Goal: Task Accomplishment & Management: Complete application form

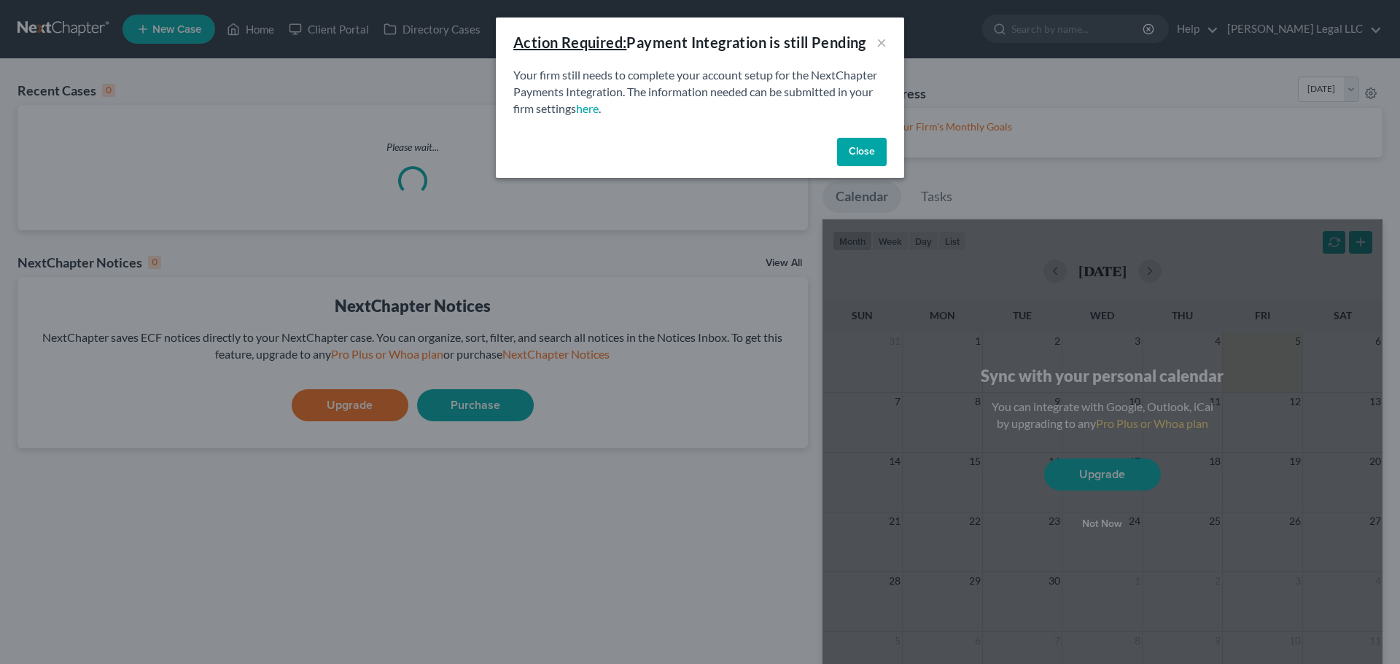
click at [836, 150] on div "Close" at bounding box center [700, 155] width 408 height 47
click at [859, 152] on button "Close" at bounding box center [862, 152] width 50 height 29
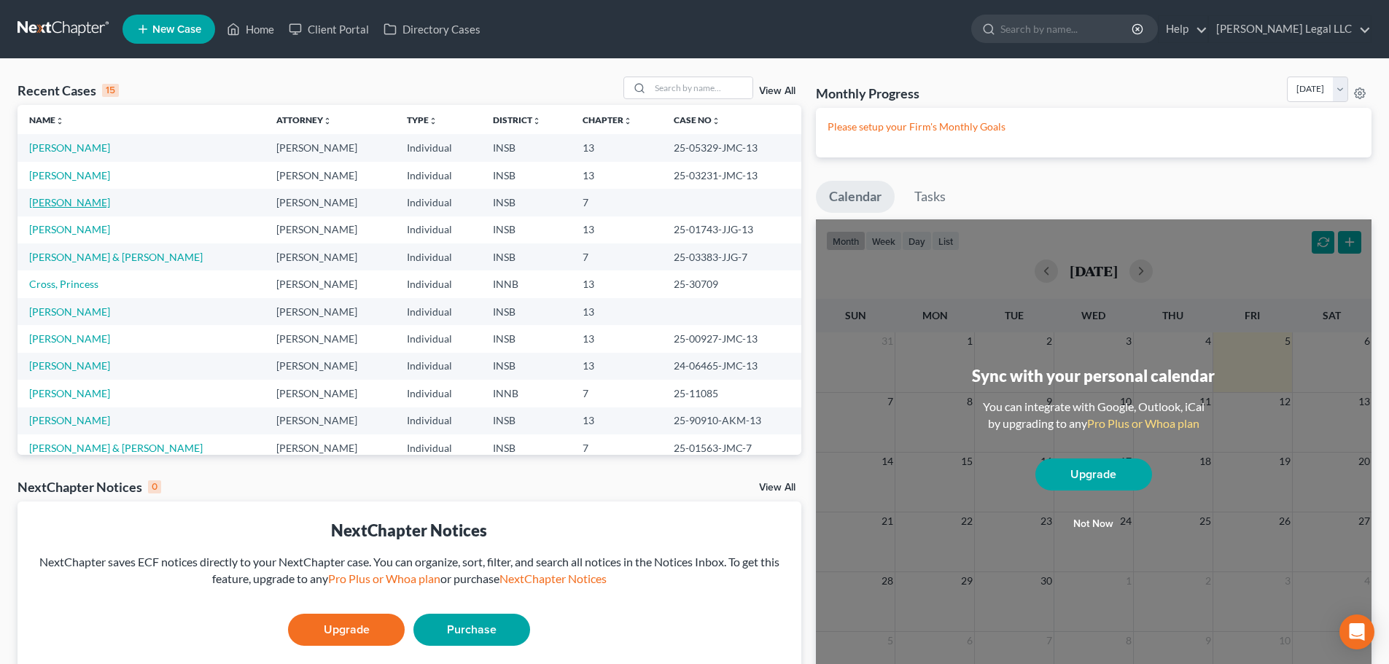
click at [67, 201] on link "[PERSON_NAME]" at bounding box center [69, 202] width 81 height 12
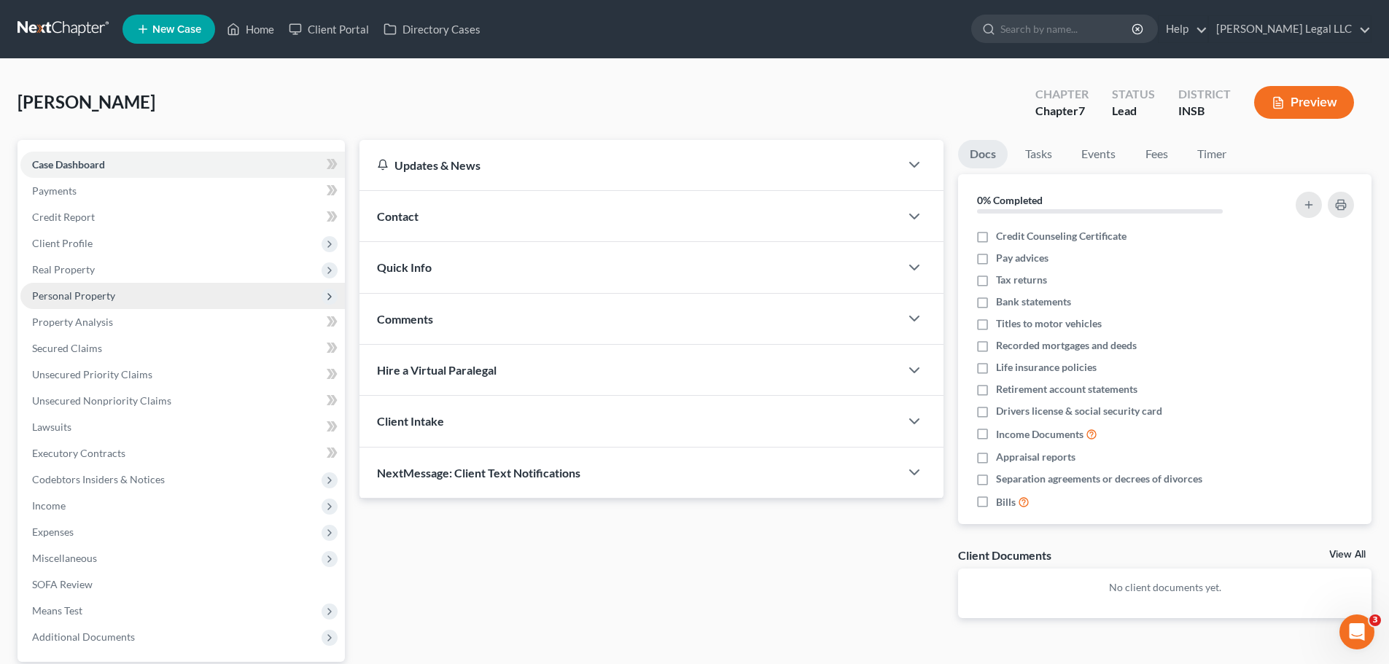
click at [69, 293] on span "Personal Property" at bounding box center [73, 295] width 83 height 12
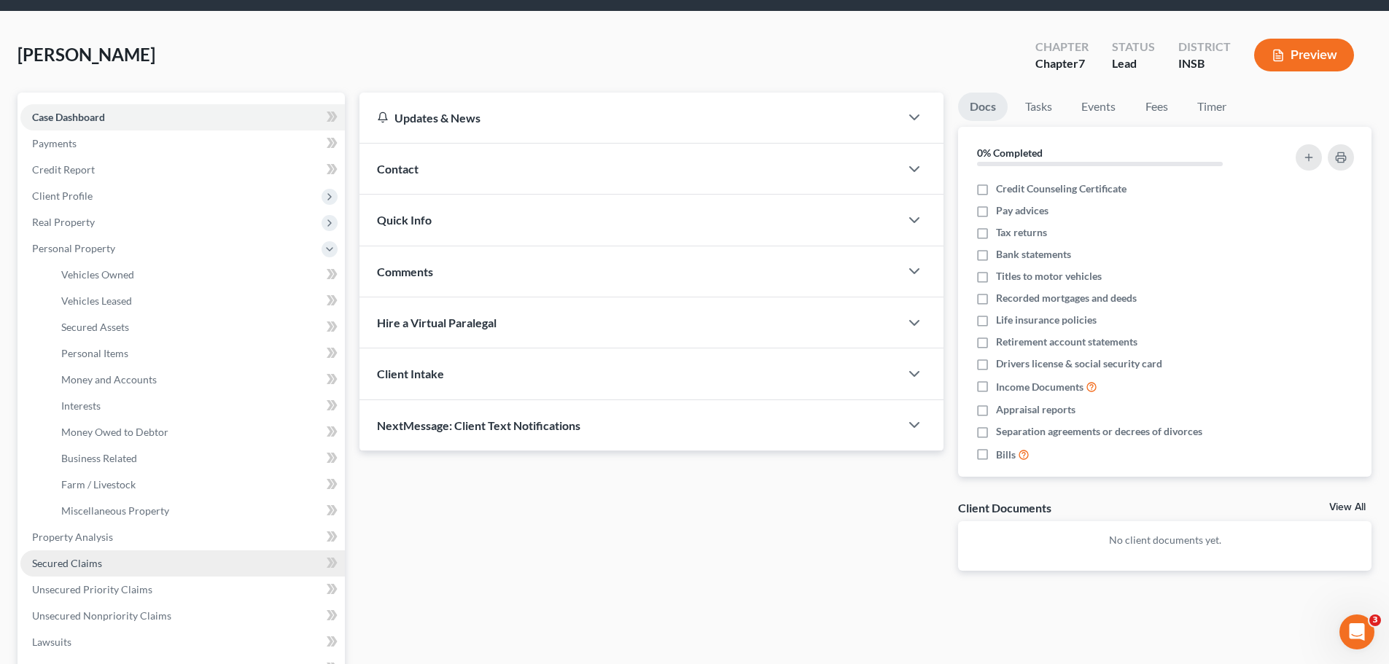
scroll to position [73, 0]
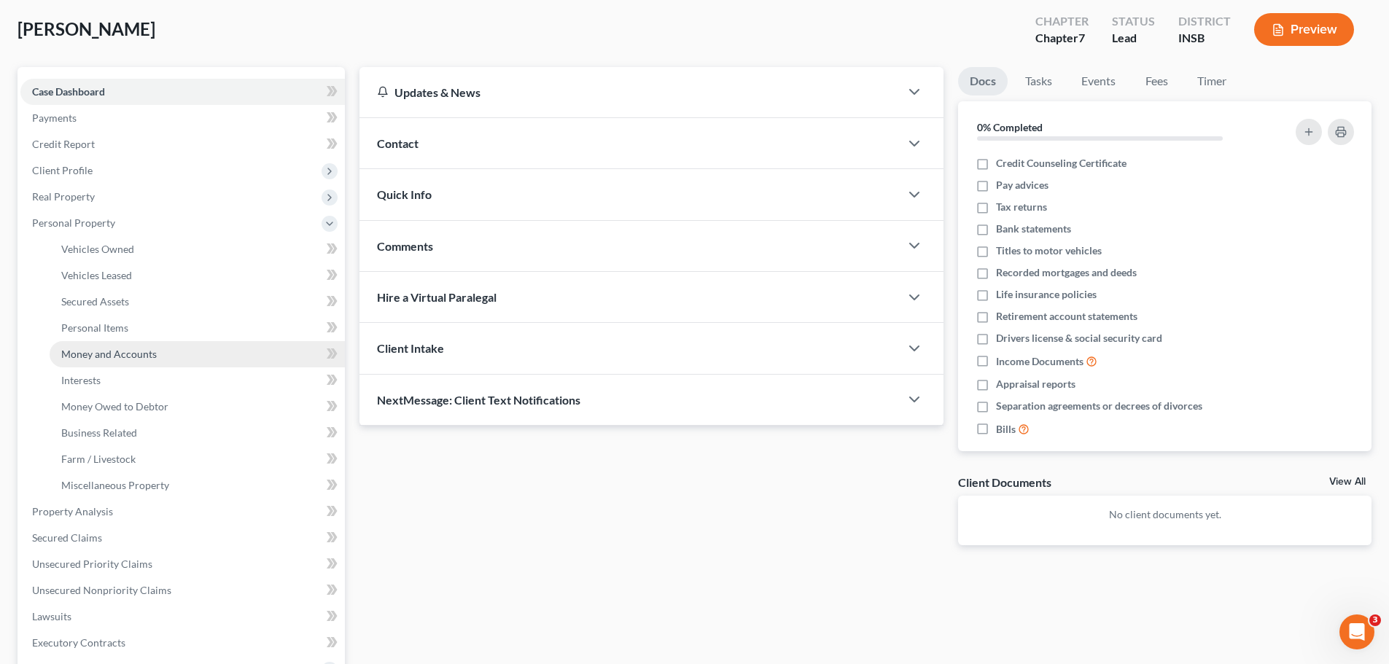
click at [93, 348] on span "Money and Accounts" at bounding box center [109, 354] width 96 height 12
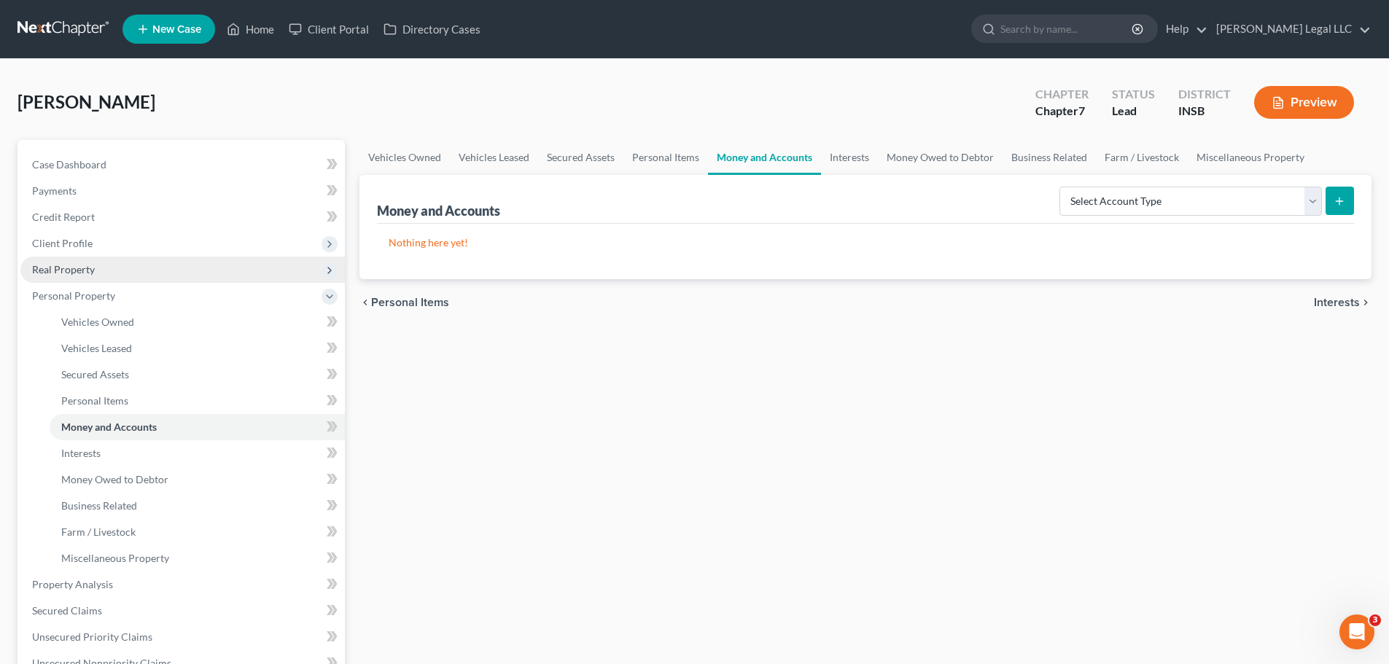
click at [88, 272] on span "Real Property" at bounding box center [63, 269] width 63 height 12
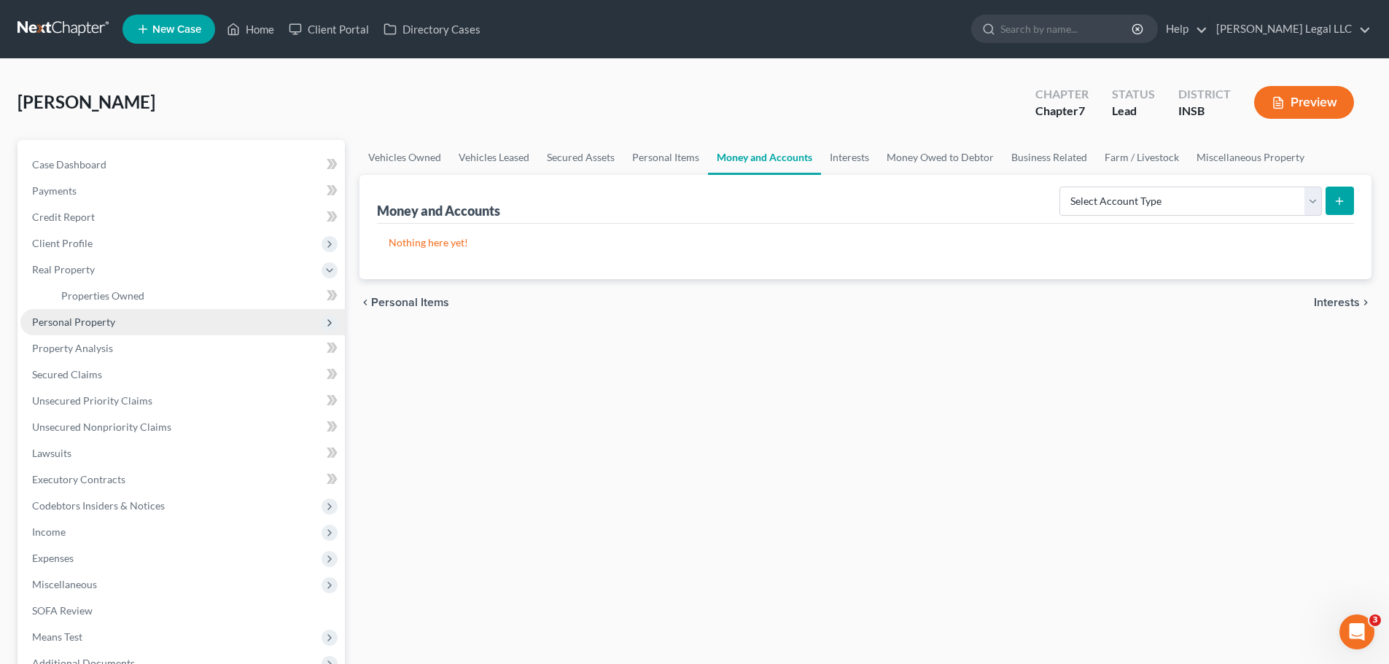
click at [79, 327] on span "Personal Property" at bounding box center [73, 322] width 83 height 12
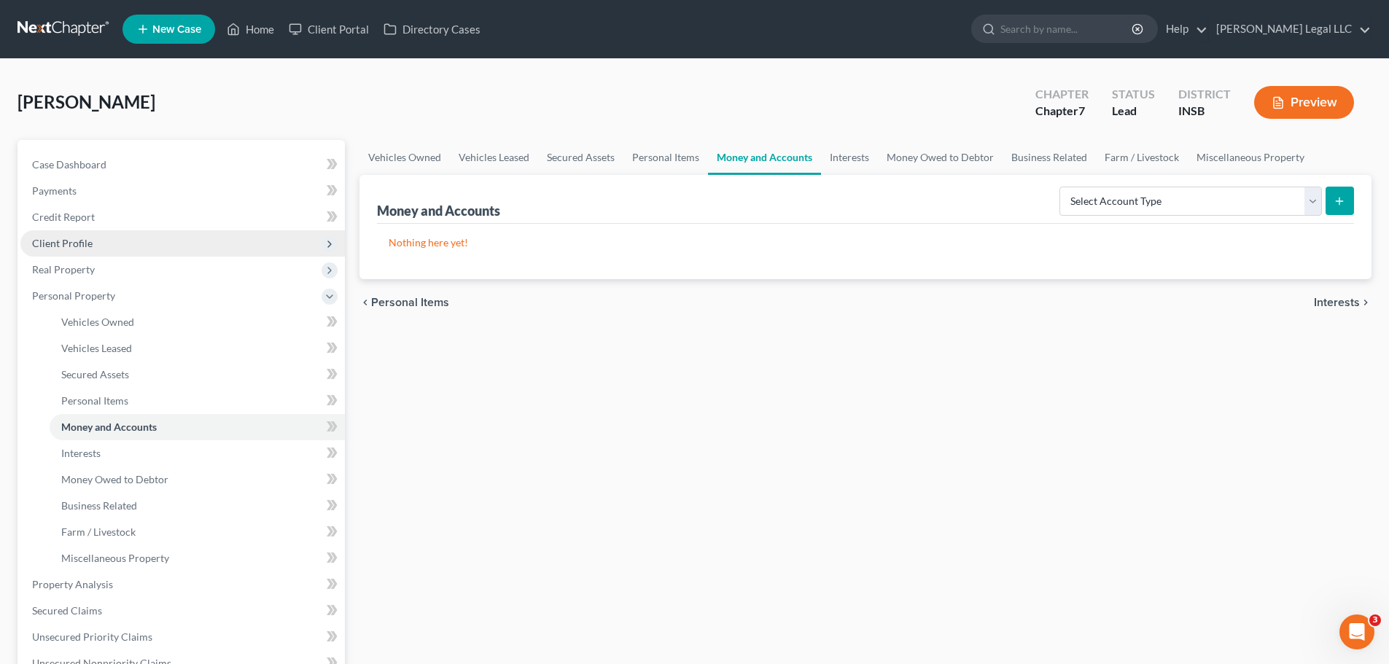
click at [74, 246] on span "Client Profile" at bounding box center [62, 243] width 61 height 12
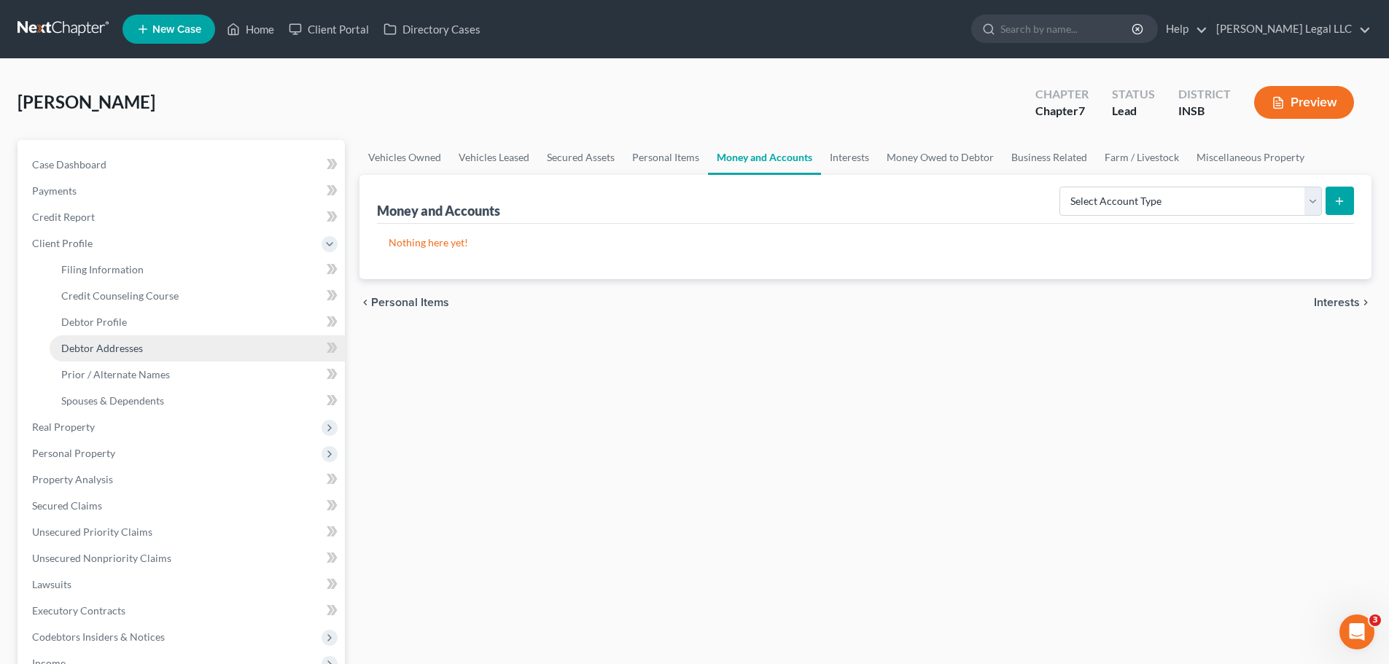
click at [93, 352] on span "Debtor Addresses" at bounding box center [102, 348] width 82 height 12
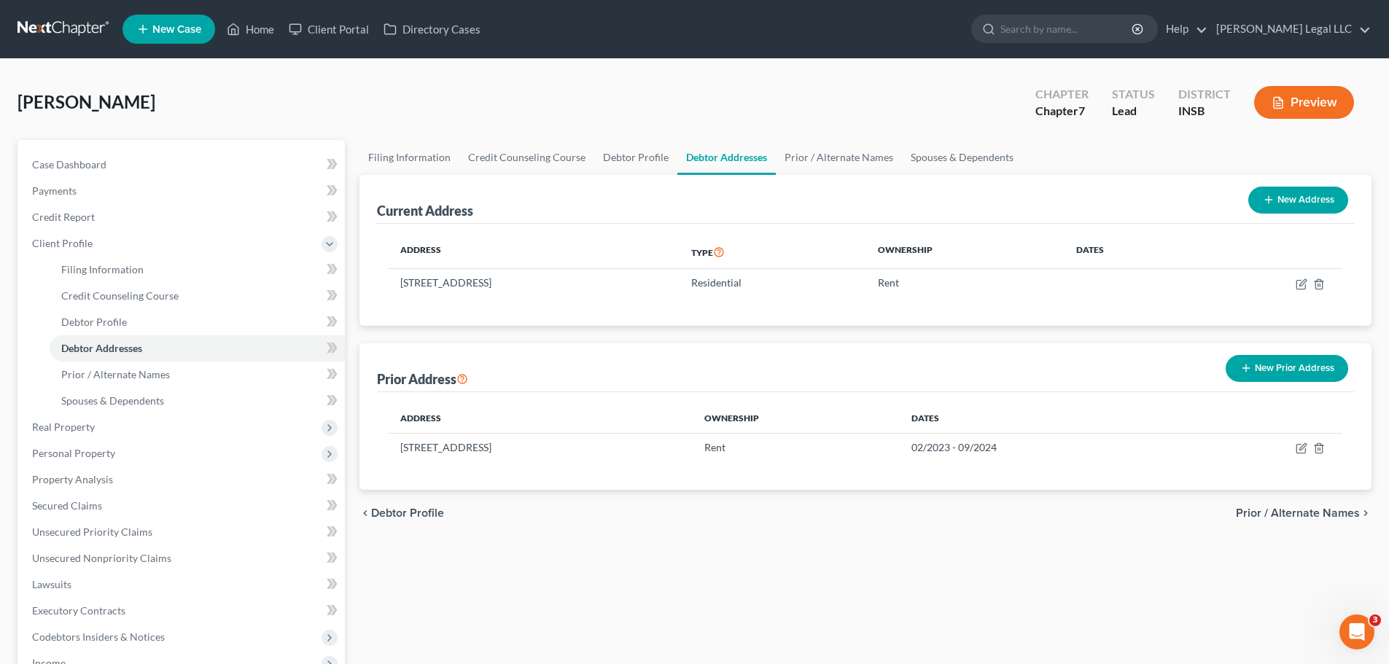
click at [722, 300] on div "Address Type Ownership Dates [STREET_ADDRESS] Residential Rent" at bounding box center [865, 275] width 977 height 102
click at [1304, 448] on icon "button" at bounding box center [1302, 449] width 12 height 12
select select "29"
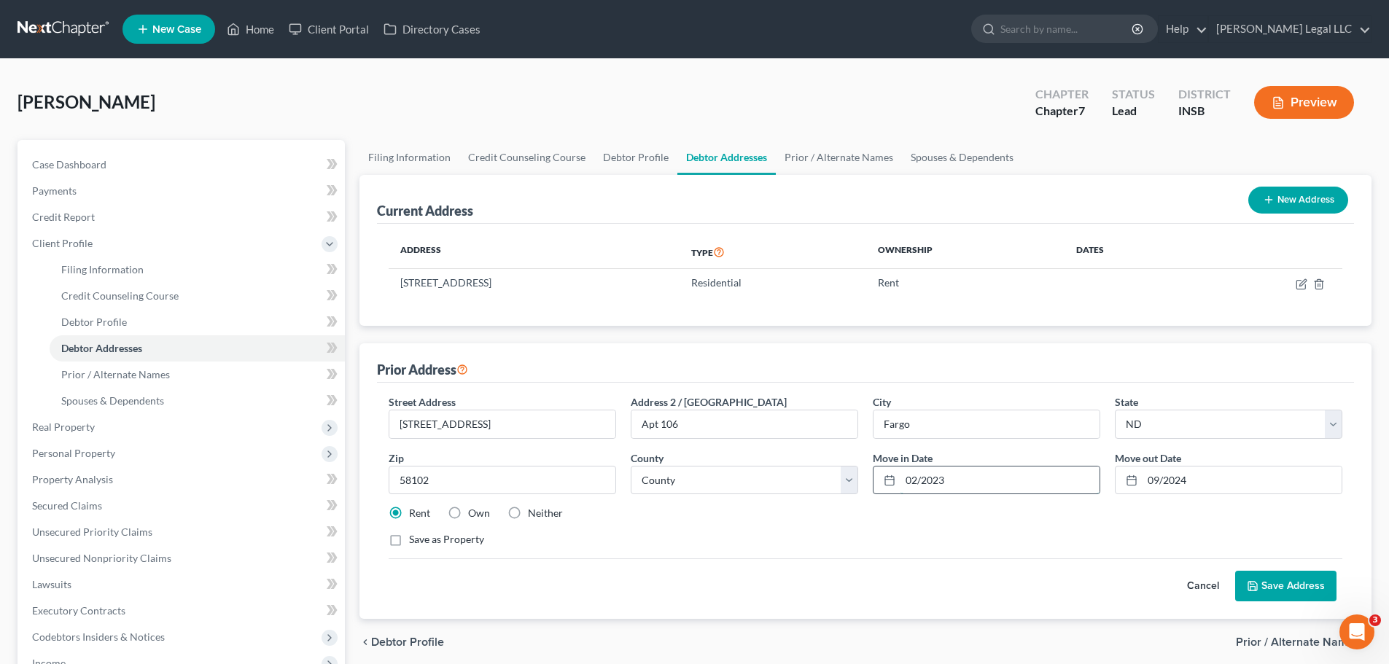
click at [993, 488] on input "02/2023" at bounding box center [999, 481] width 199 height 28
click at [1223, 482] on input "09/2024" at bounding box center [1241, 481] width 199 height 28
click at [1194, 481] on input "09/2024" at bounding box center [1241, 481] width 199 height 28
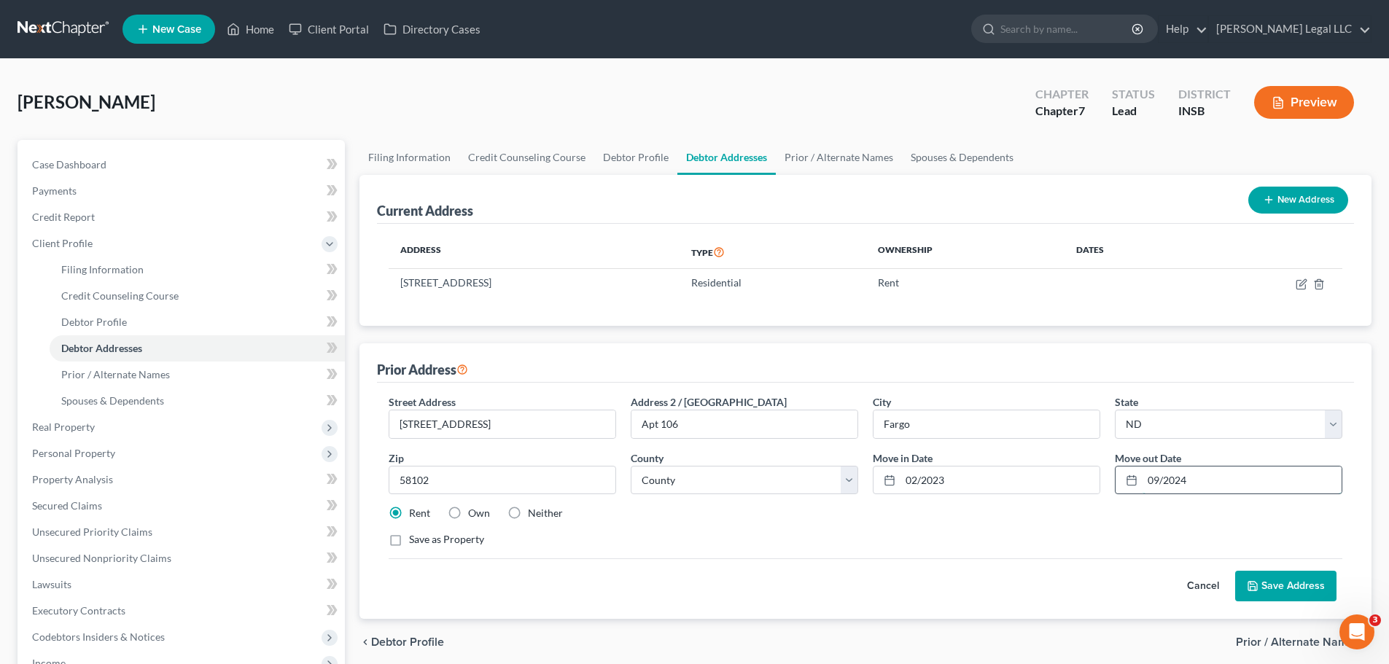
click at [1194, 481] on input "09/2024" at bounding box center [1241, 481] width 199 height 28
click at [1148, 481] on input "09/2024" at bounding box center [1241, 481] width 199 height 28
click at [1159, 481] on input "09/2024" at bounding box center [1241, 481] width 199 height 28
click at [1196, 480] on input "09/2024" at bounding box center [1241, 481] width 199 height 28
type input "09/2023"
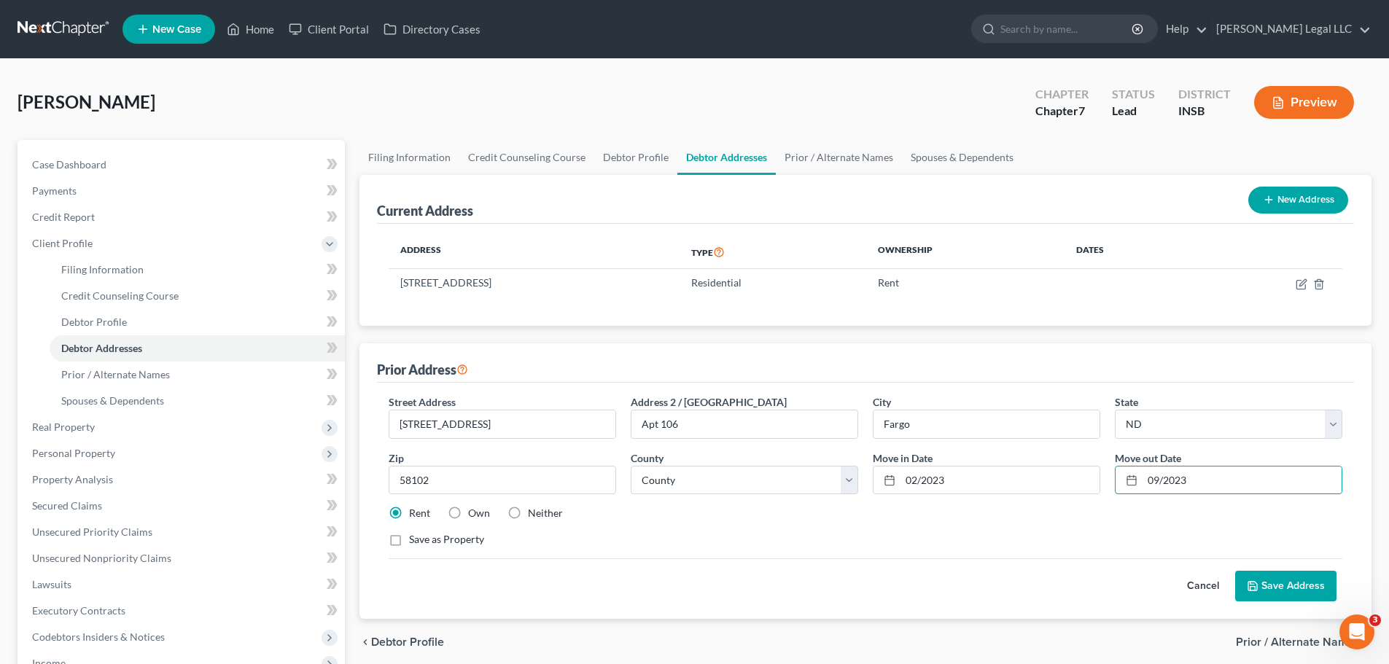
click at [1278, 585] on button "Save Address" at bounding box center [1285, 586] width 101 height 31
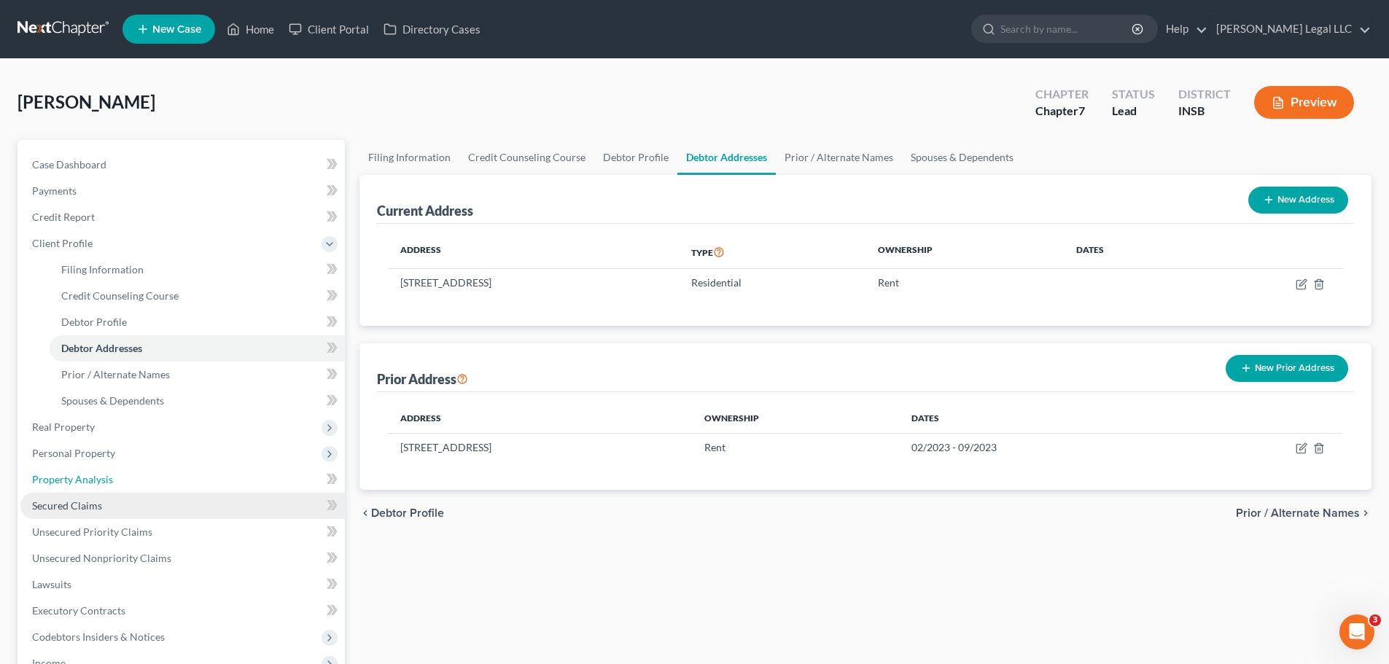
drag, startPoint x: 62, startPoint y: 485, endPoint x: 66, endPoint y: 501, distance: 16.4
click at [62, 485] on span "Property Analysis" at bounding box center [72, 479] width 81 height 12
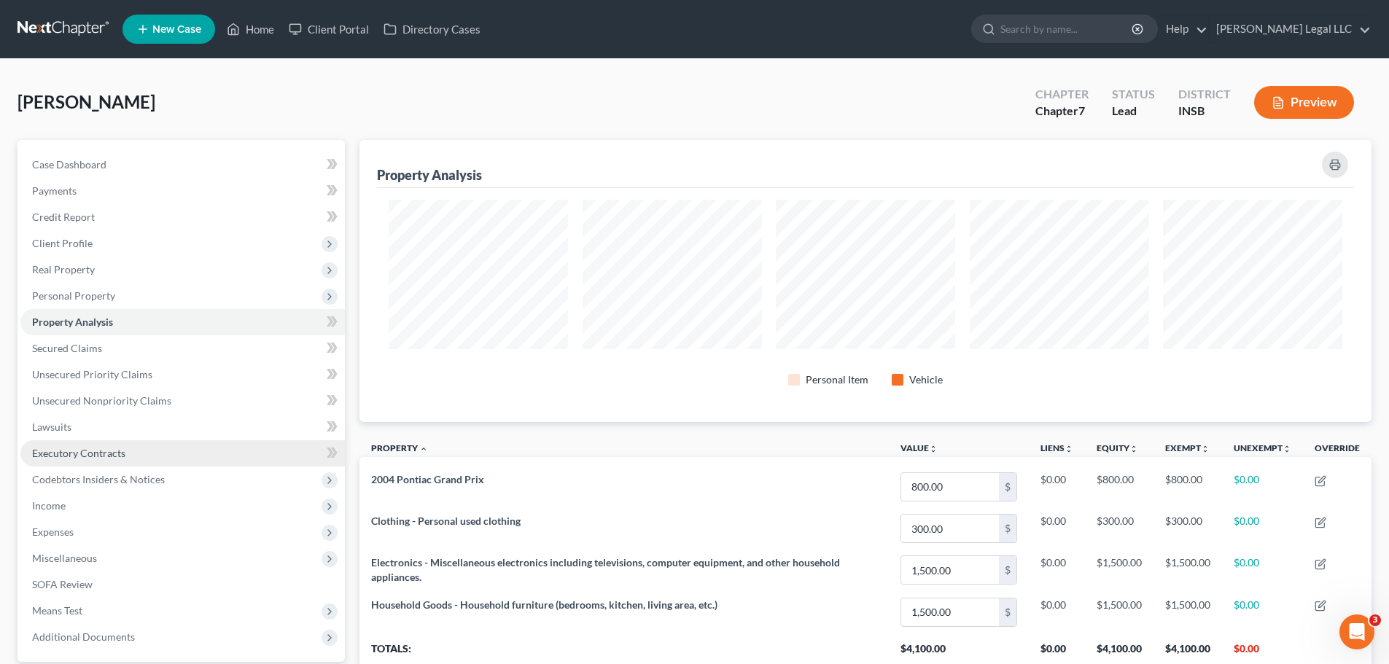
scroll to position [282, 1012]
click at [76, 427] on link "Lawsuits" at bounding box center [182, 427] width 324 height 26
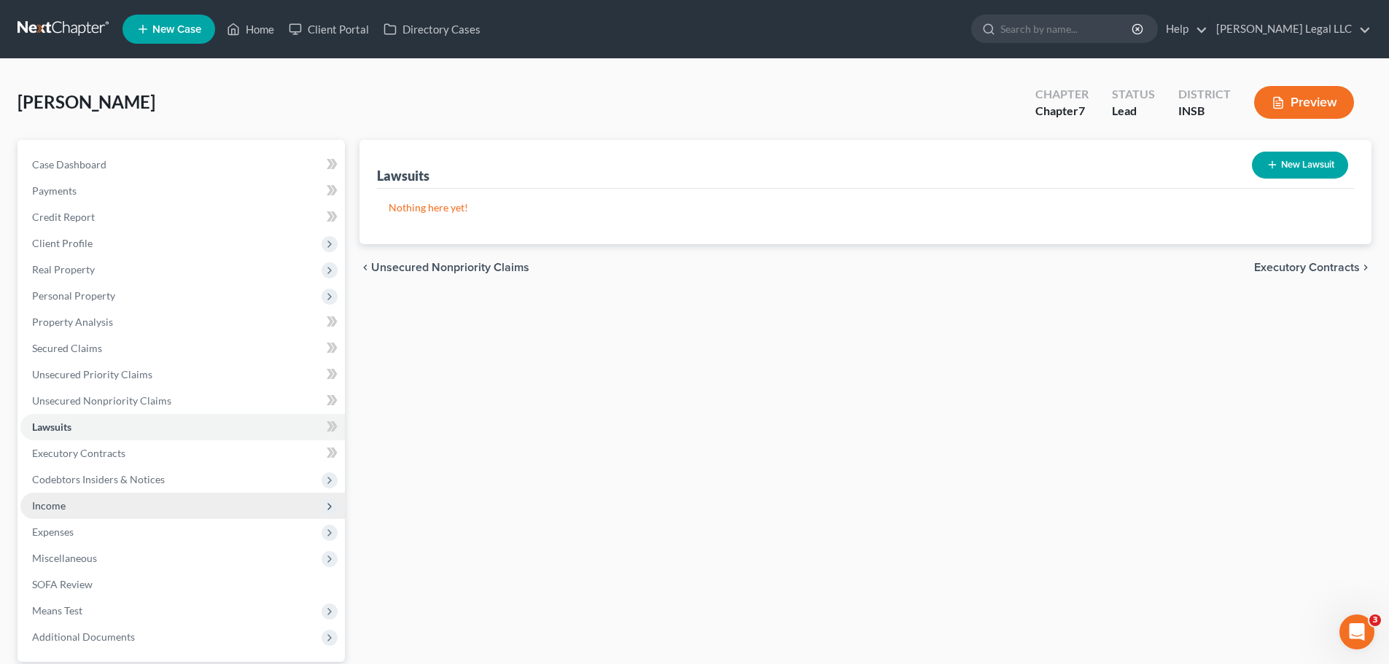
click at [59, 513] on span "Income" at bounding box center [182, 506] width 324 height 26
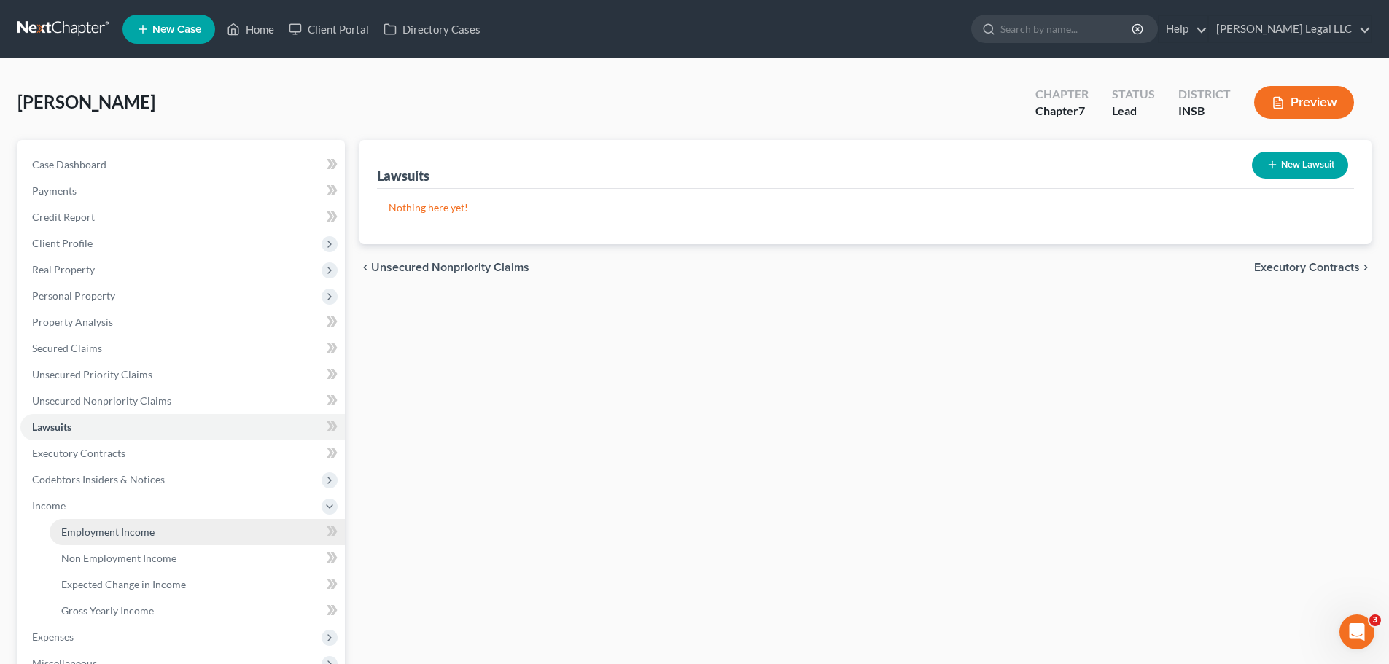
click at [70, 529] on span "Employment Income" at bounding box center [107, 532] width 93 height 12
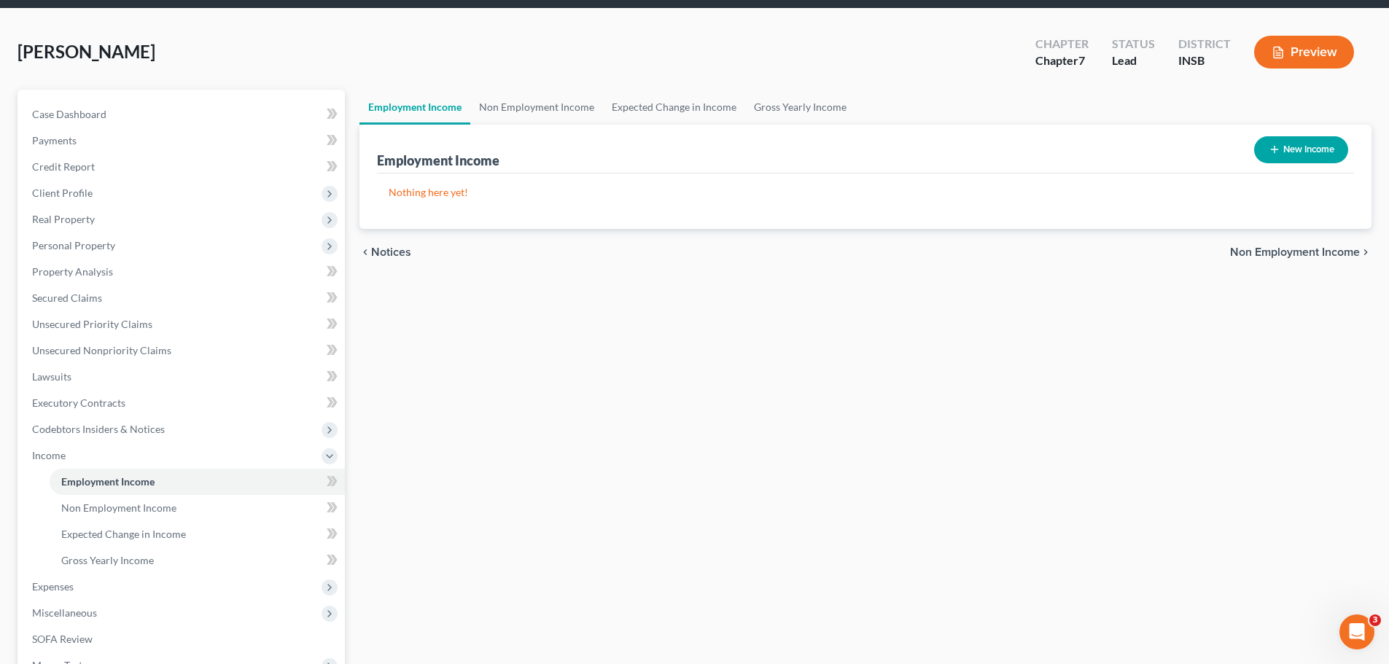
scroll to position [23, 0]
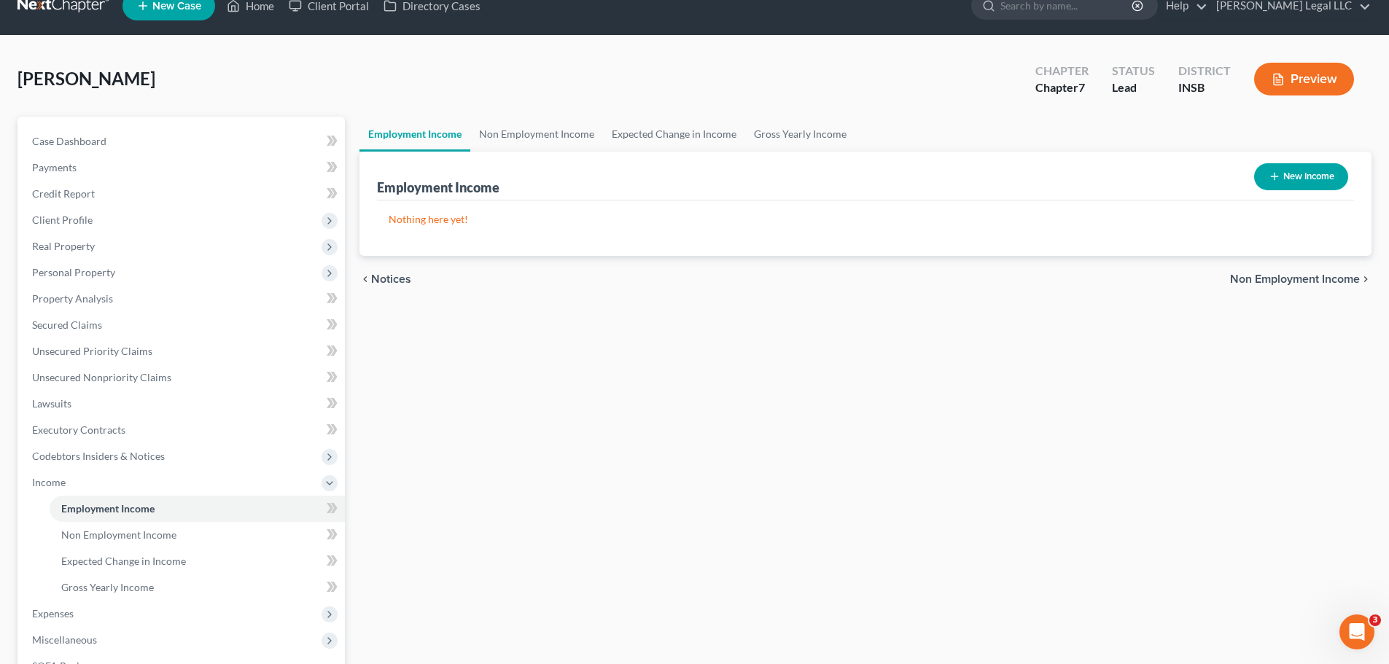
click at [557, 437] on div "Employment Income Non Employment Income Expected Change in Income Gross Yearly …" at bounding box center [865, 472] width 1027 height 711
drag, startPoint x: 13, startPoint y: 78, endPoint x: 114, endPoint y: 90, distance: 101.3
click at [114, 90] on div "[PERSON_NAME] Upgraded Chapter Chapter 7 Status Lead District INSB Preview Peti…" at bounding box center [694, 446] width 1389 height 821
click at [120, 85] on div "[PERSON_NAME] Upgraded Chapter Chapter 7 Status Lead District INSB Preview" at bounding box center [694, 84] width 1354 height 63
drag, startPoint x: 125, startPoint y: 81, endPoint x: 21, endPoint y: 80, distance: 104.3
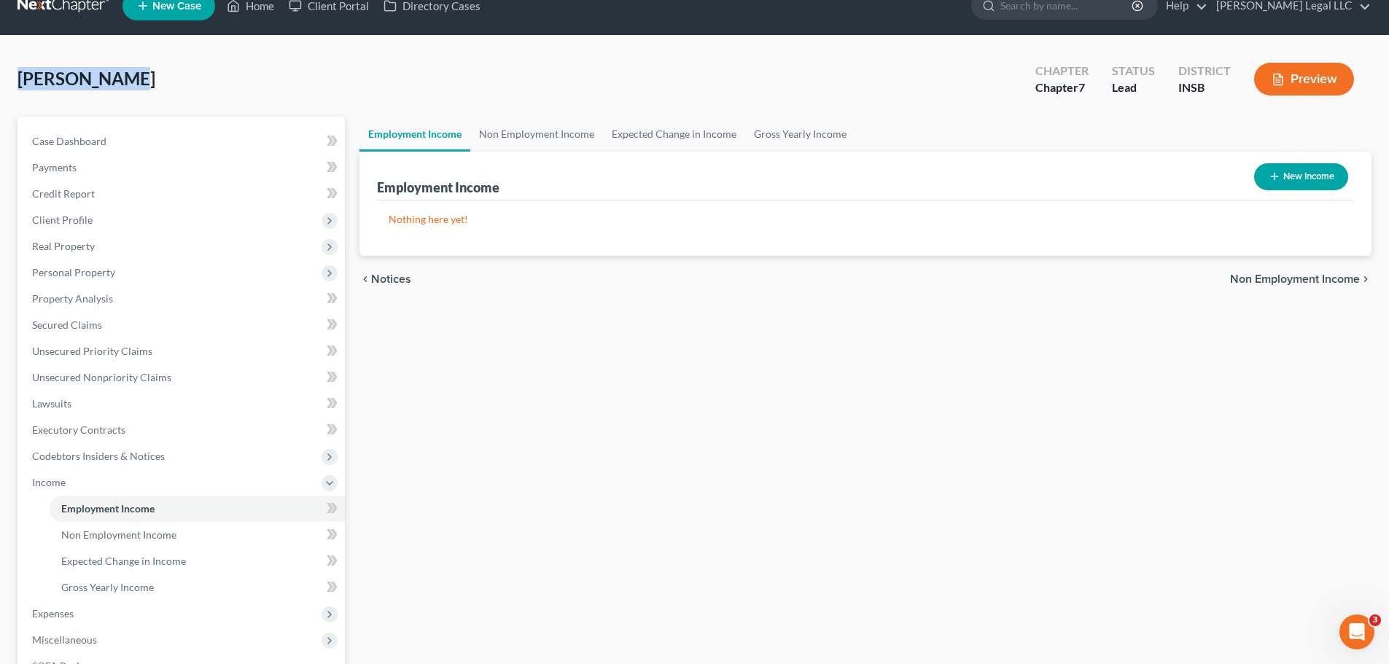
click at [21, 80] on div "[PERSON_NAME] Upgraded Chapter Chapter 7 Status Lead District INSB Preview" at bounding box center [694, 84] width 1354 height 63
click at [25, 64] on div "[PERSON_NAME] Upgraded Chapter Chapter 7 Status Lead District INSB Preview" at bounding box center [694, 84] width 1354 height 63
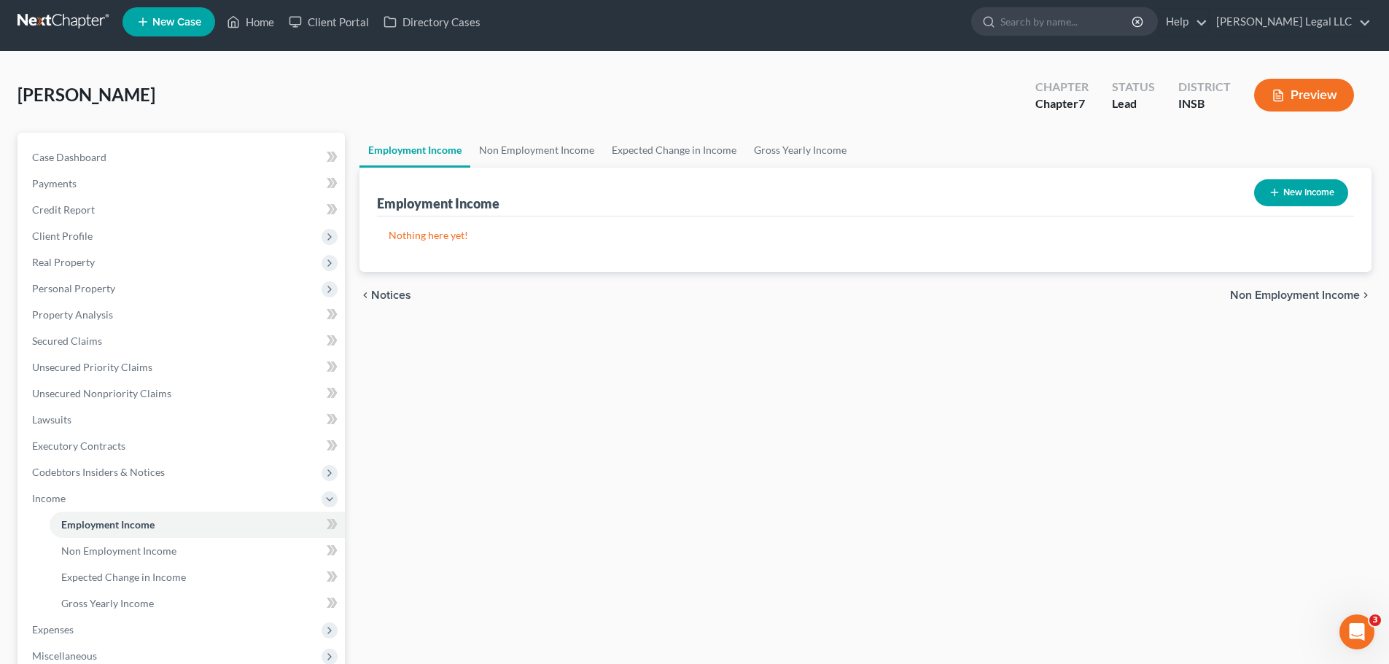
scroll to position [0, 0]
